Goal: Task Accomplishment & Management: Use online tool/utility

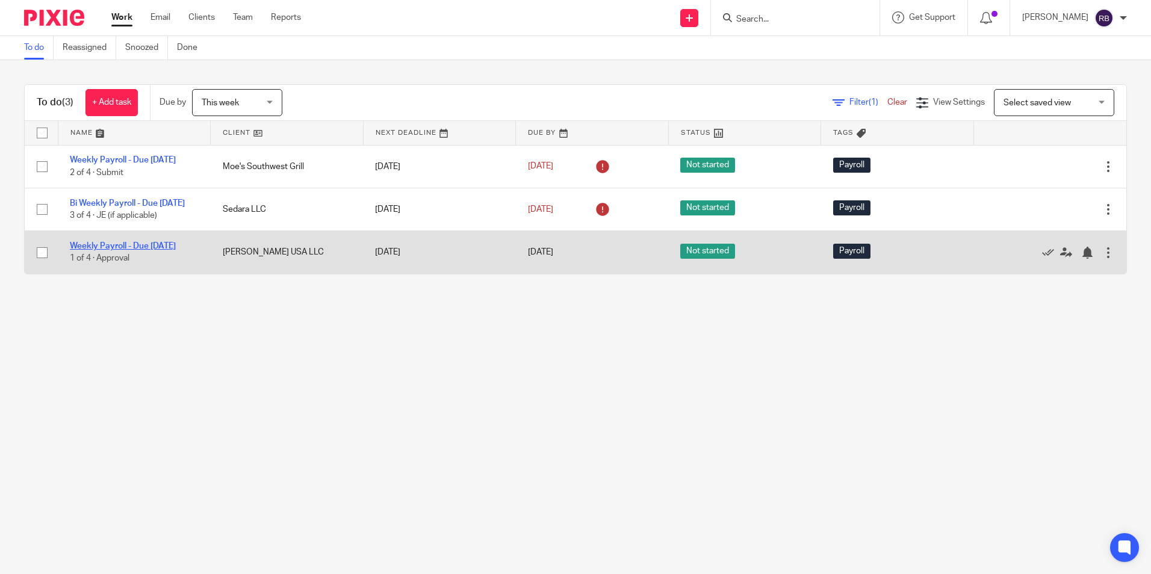
click at [108, 250] on link "Weekly Payroll - Due [DATE]" at bounding box center [123, 246] width 106 height 8
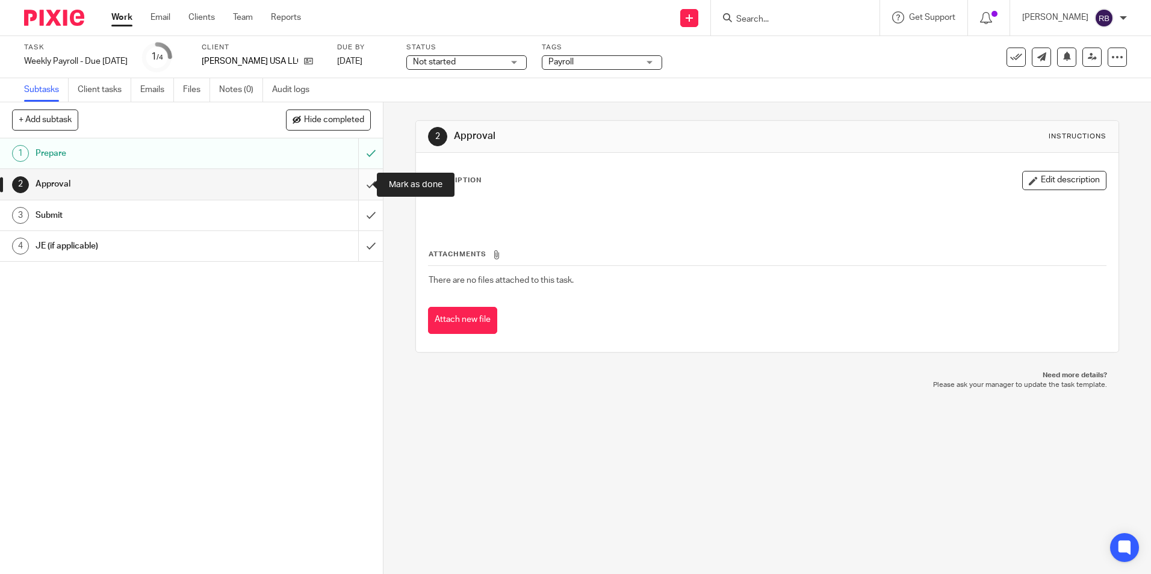
click at [359, 185] on input "submit" at bounding box center [191, 184] width 383 height 30
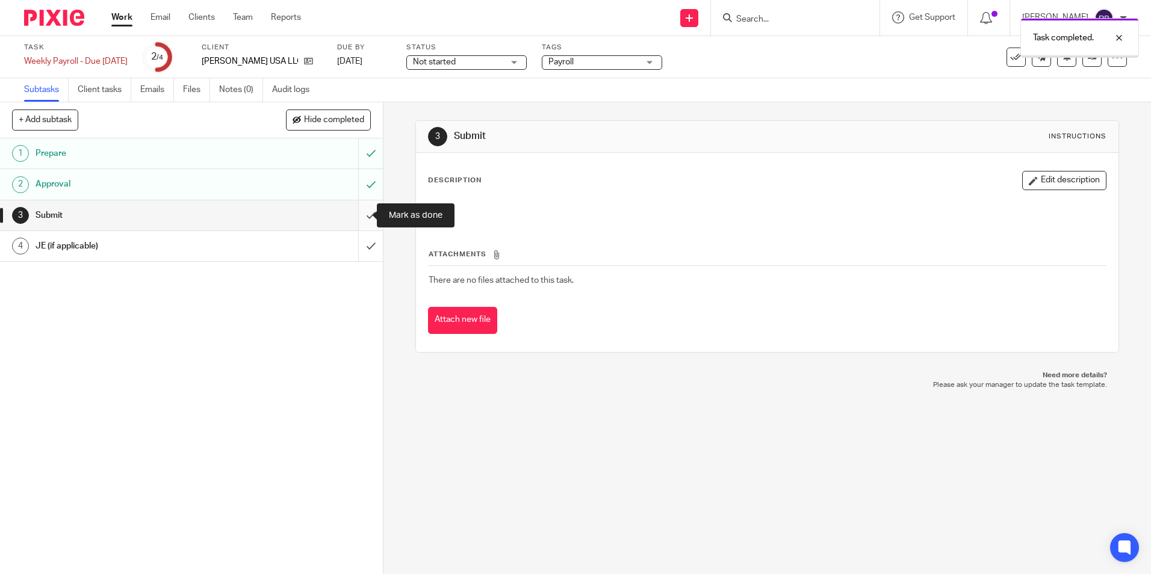
click at [361, 212] on input "submit" at bounding box center [191, 215] width 383 height 30
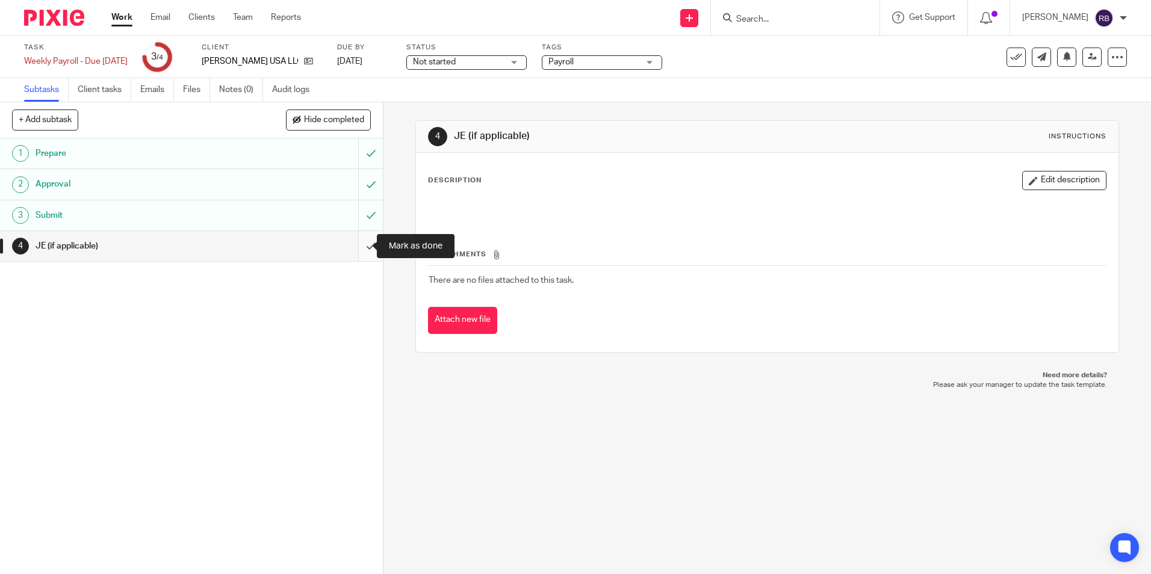
click at [360, 245] on input "submit" at bounding box center [191, 246] width 383 height 30
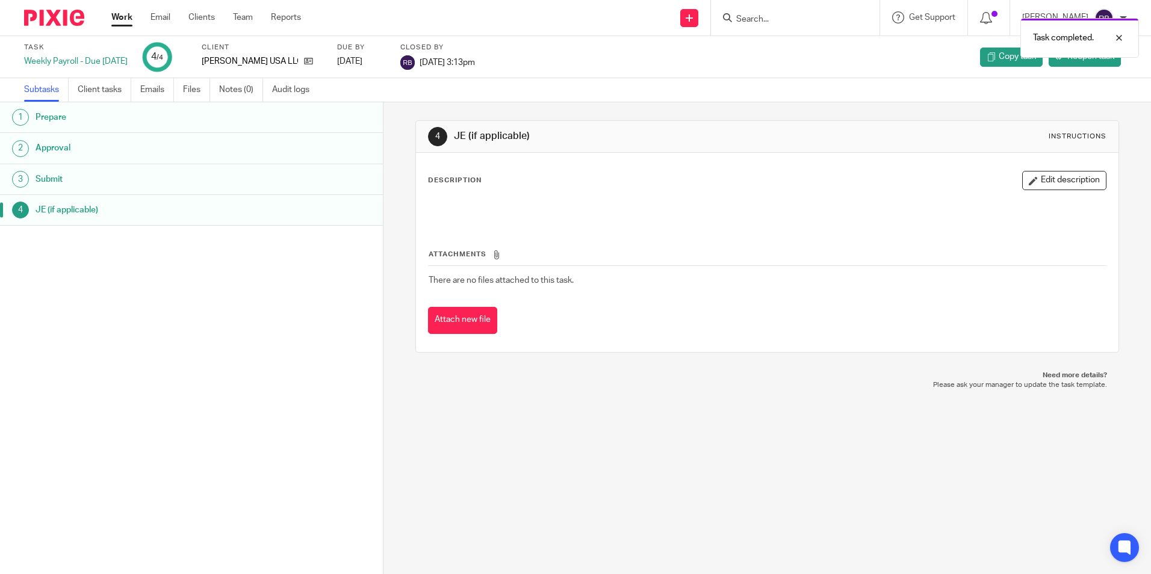
click at [123, 14] on link "Work" at bounding box center [121, 17] width 21 height 12
